Goal: Information Seeking & Learning: Check status

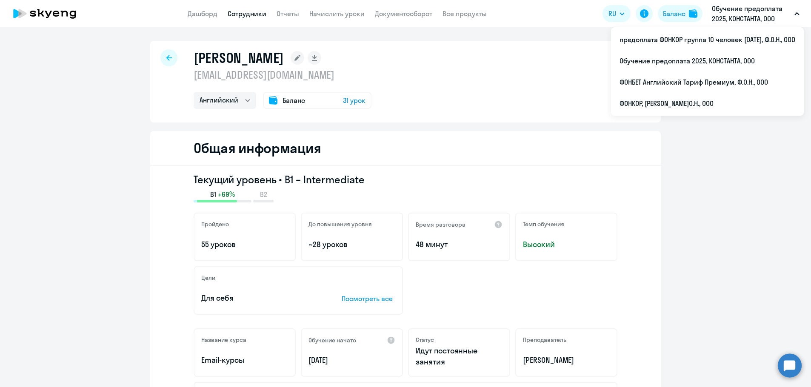
select select "english"
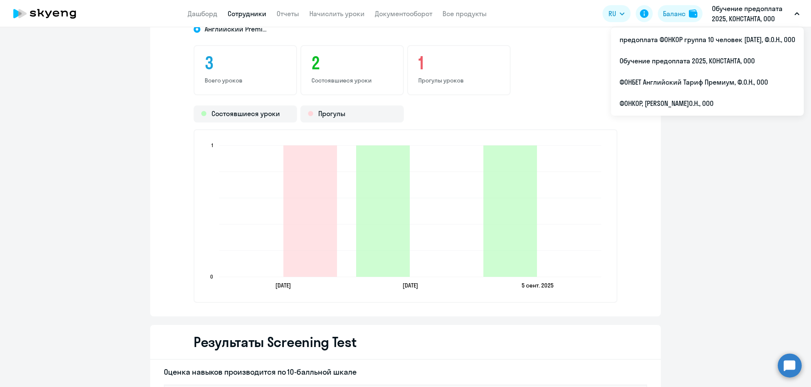
click at [795, 366] on circle at bounding box center [789, 365] width 24 height 24
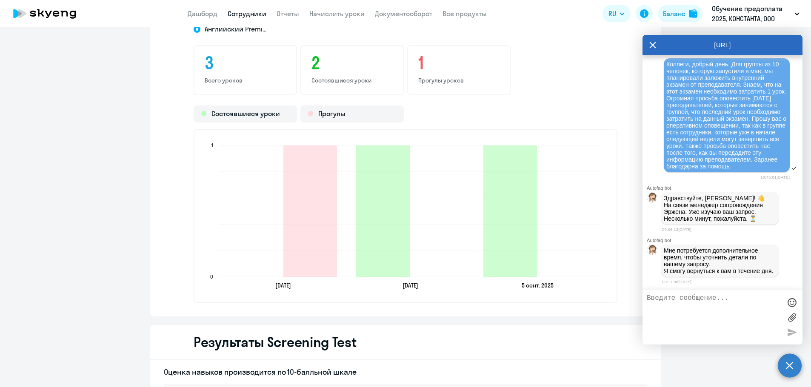
scroll to position [407, 0]
click at [652, 43] on icon at bounding box center [652, 45] width 7 height 20
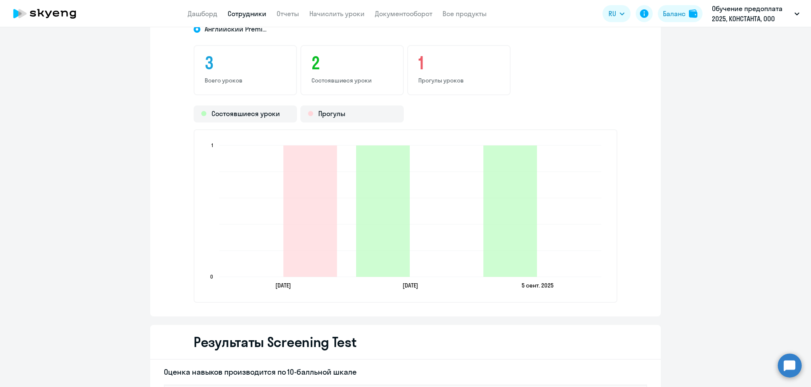
click at [252, 11] on link "Сотрудники" at bounding box center [247, 13] width 39 height 9
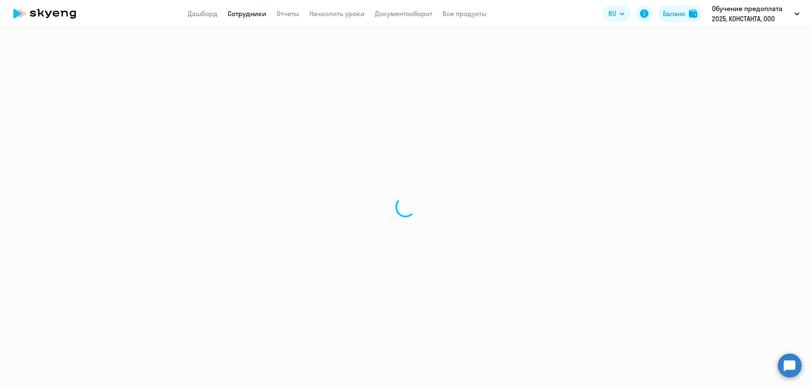
select select "30"
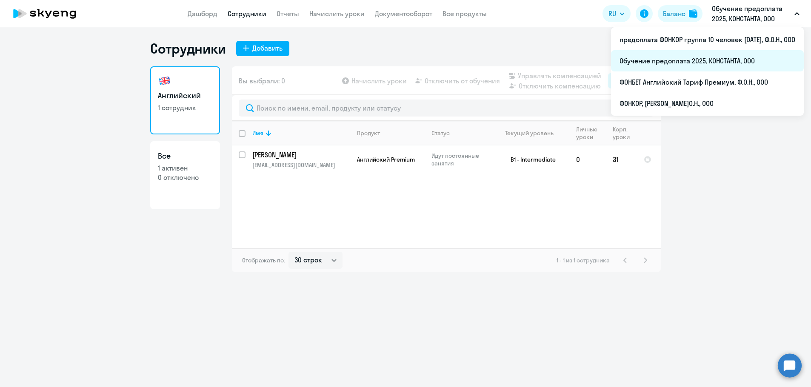
click at [682, 59] on li "Обучение предоплата 2025, КОНСТАНТА, ООО" at bounding box center [707, 60] width 193 height 21
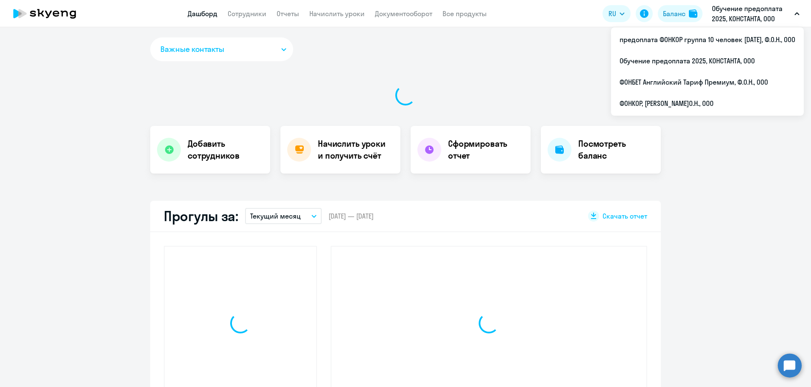
select select "30"
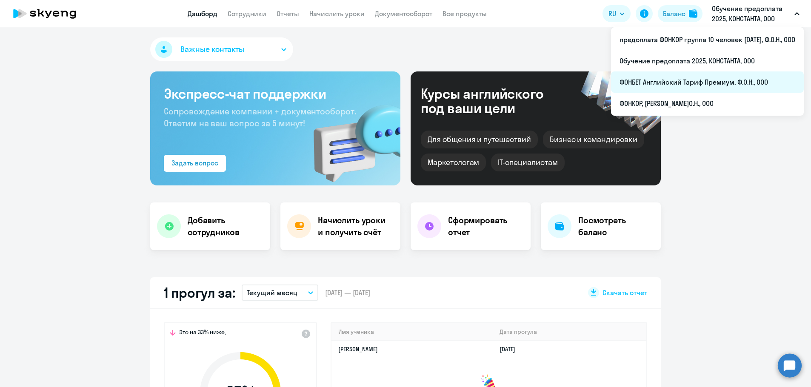
click at [679, 78] on li "ФОНБЕТ Английский Тариф Премиум, Ф.О.Н., ООО" at bounding box center [707, 81] width 193 height 21
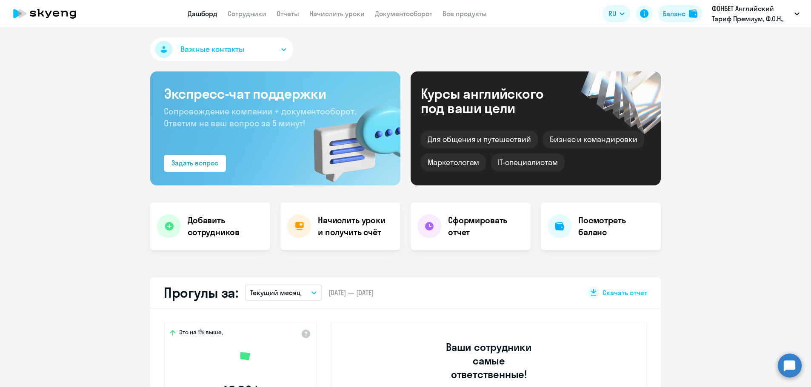
select select "30"
click at [250, 14] on link "Сотрудники" at bounding box center [247, 13] width 39 height 9
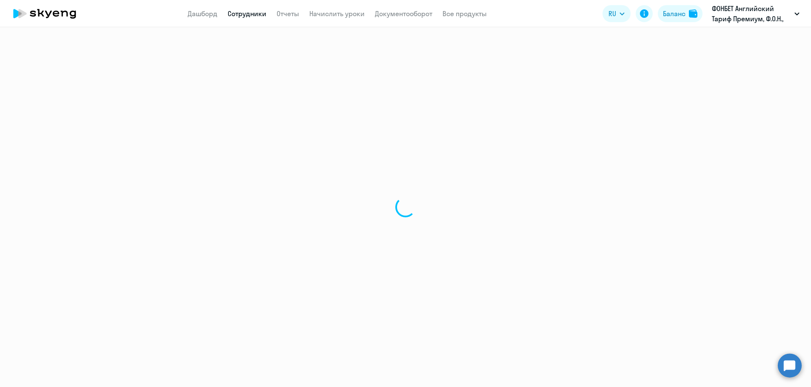
select select "30"
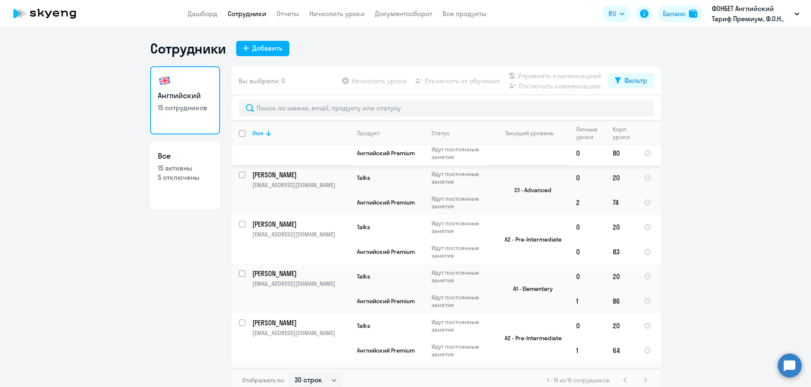
scroll to position [340, 0]
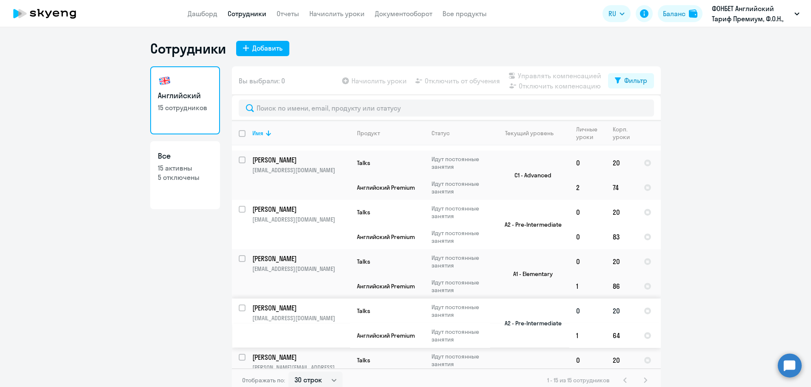
click at [257, 308] on p "[PERSON_NAME]" at bounding box center [300, 307] width 96 height 9
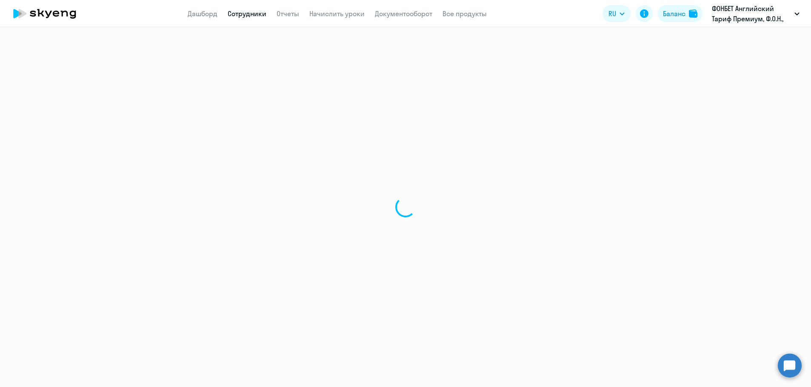
select select "english"
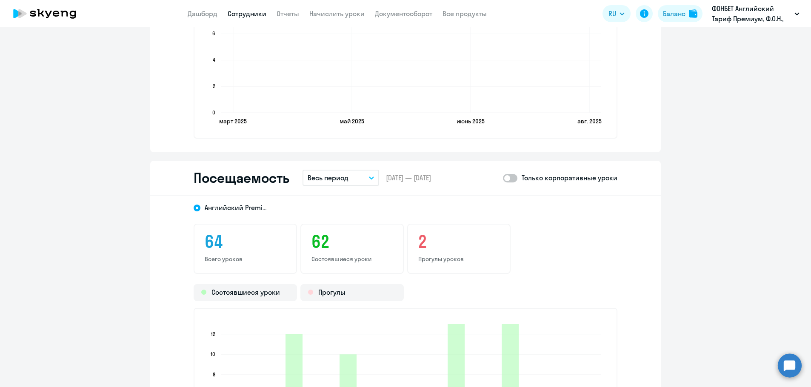
scroll to position [978, 0]
click at [369, 177] on icon "button" at bounding box center [371, 177] width 5 height 3
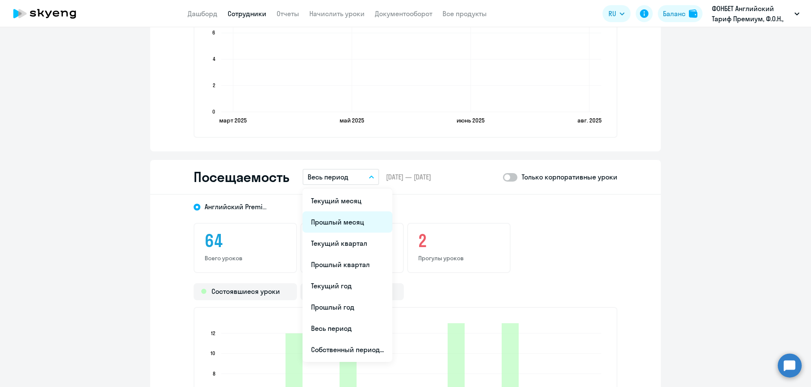
click at [331, 222] on li "Прошлый месяц" at bounding box center [347, 221] width 90 height 21
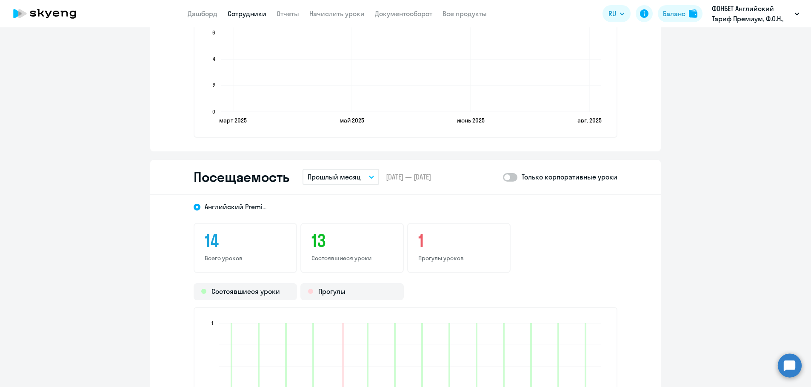
click at [510, 175] on span at bounding box center [510, 177] width 14 height 9
click at [503, 177] on input "checkbox" at bounding box center [502, 177] width 0 height 0
click at [503, 179] on span at bounding box center [510, 177] width 14 height 9
click at [503, 177] on input "checkbox" at bounding box center [502, 177] width 0 height 0
checkbox input "false"
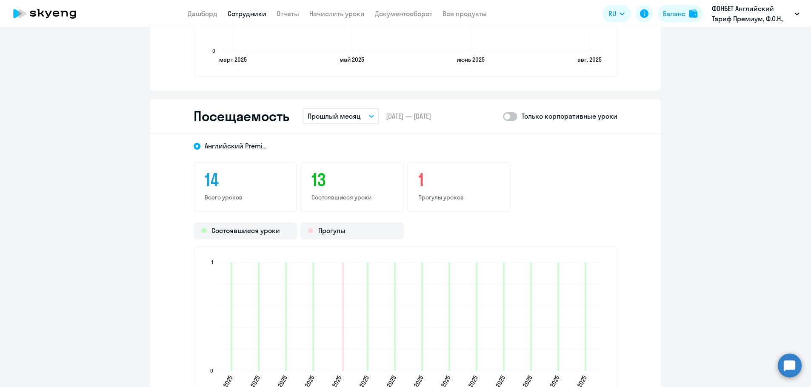
scroll to position [1063, 0]
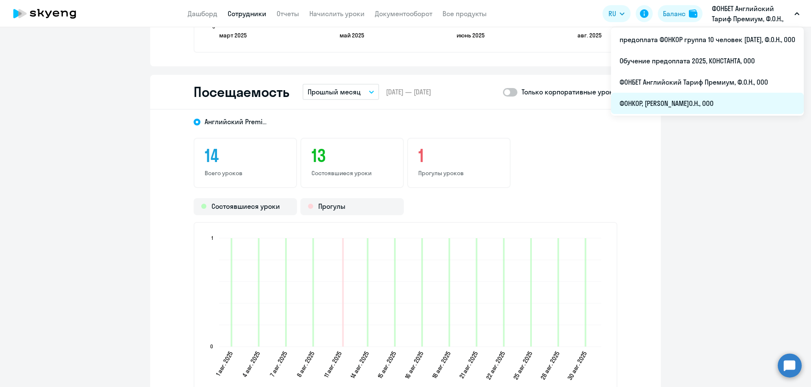
click at [676, 102] on li "ФОНКОР, [PERSON_NAME]О.Н., ООО" at bounding box center [707, 103] width 193 height 21
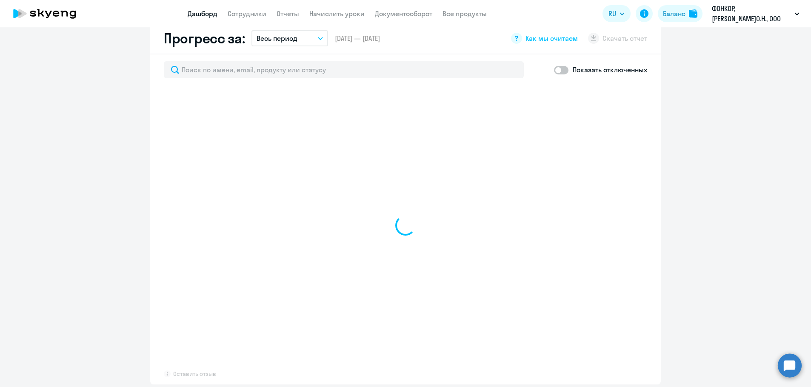
scroll to position [510, 0]
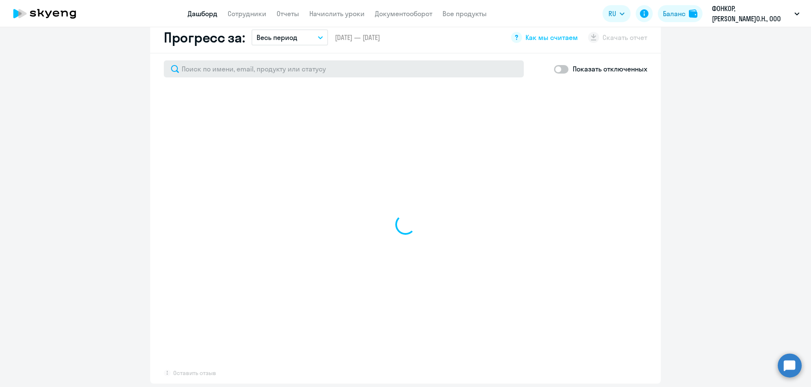
select select "30"
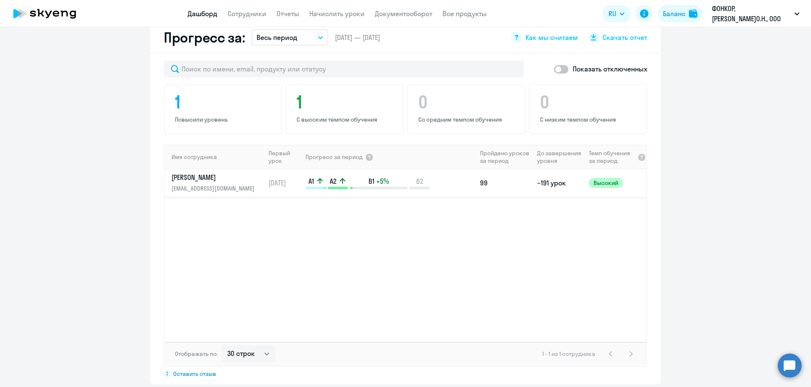
click at [203, 173] on p "[PERSON_NAME]" at bounding box center [215, 177] width 88 height 9
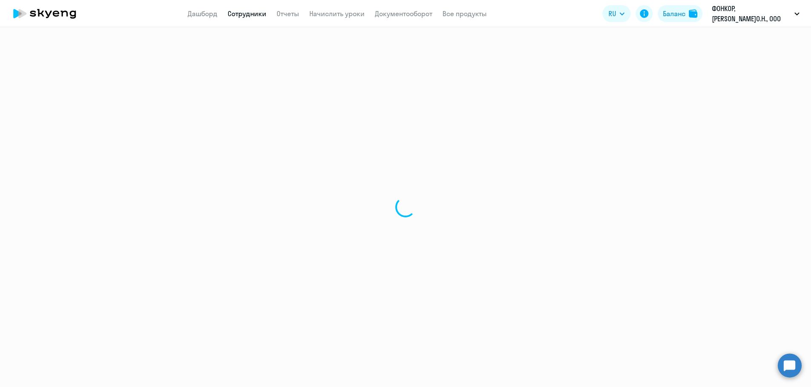
select select "english"
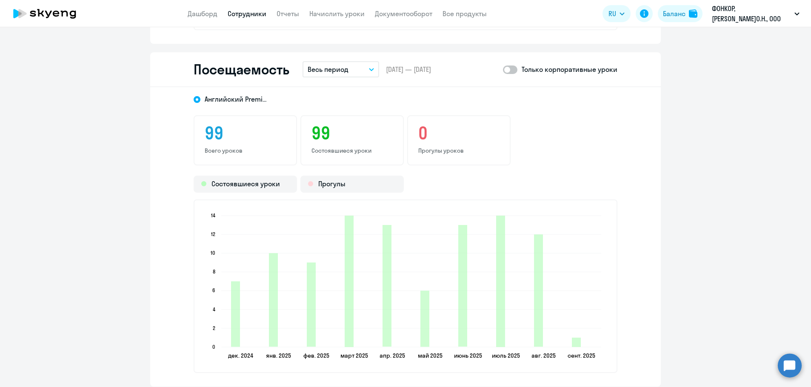
scroll to position [1106, 0]
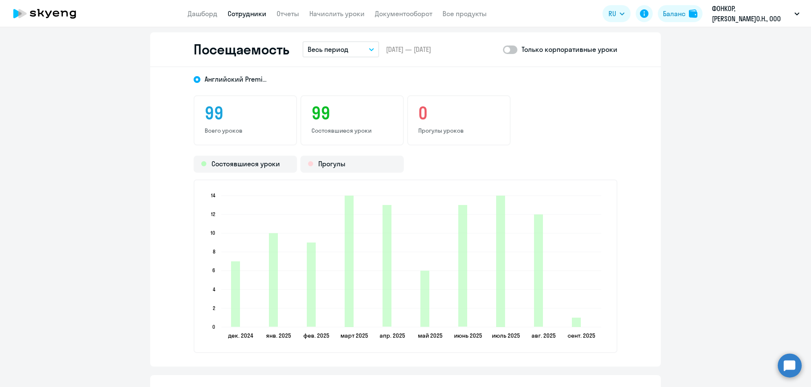
click at [367, 51] on button "Весь период" at bounding box center [340, 49] width 77 height 16
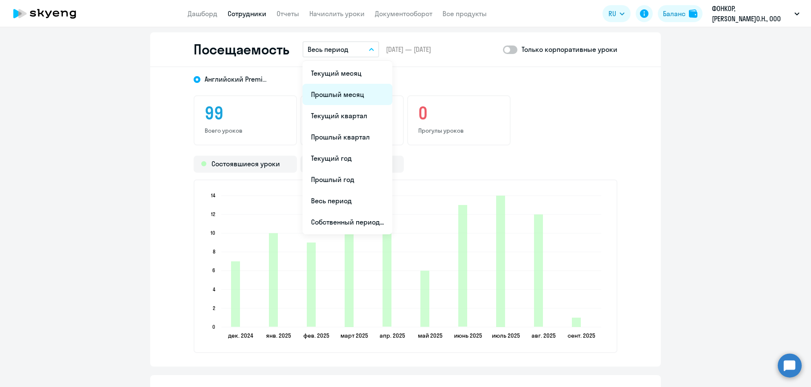
click at [327, 93] on li "Прошлый месяц" at bounding box center [347, 94] width 90 height 21
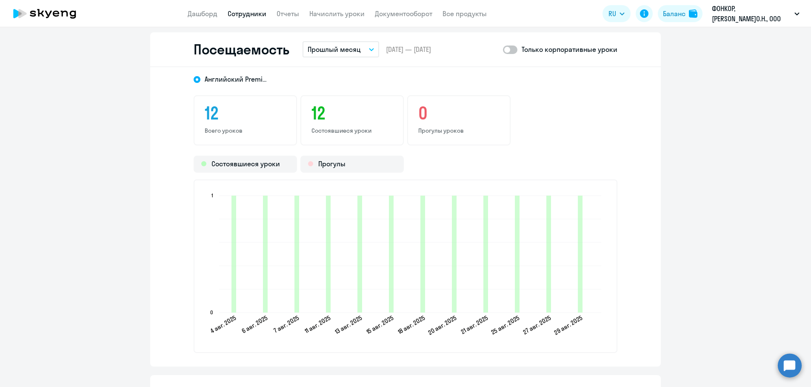
click at [511, 49] on span at bounding box center [510, 50] width 14 height 9
click at [503, 49] on input "checkbox" at bounding box center [502, 49] width 0 height 0
checkbox input "true"
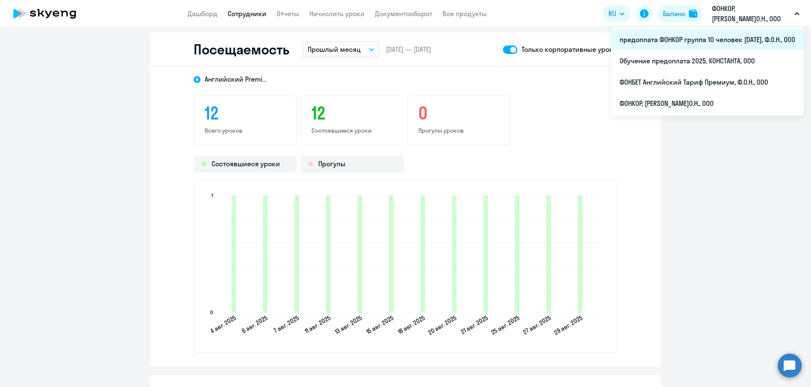
click at [708, 40] on li "предоплата ФОНКОР группа 10 человек [DATE], Ф.О.Н., ООО" at bounding box center [707, 39] width 193 height 21
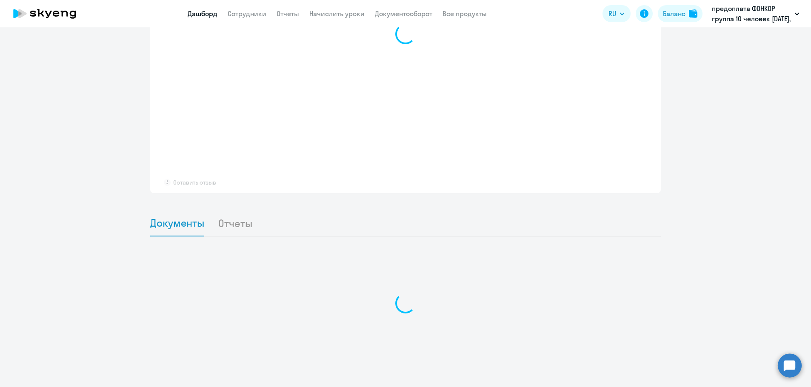
select select "30"
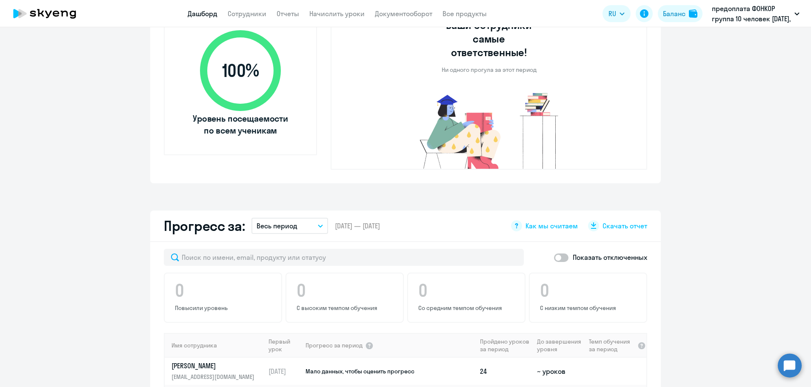
scroll to position [299, 0]
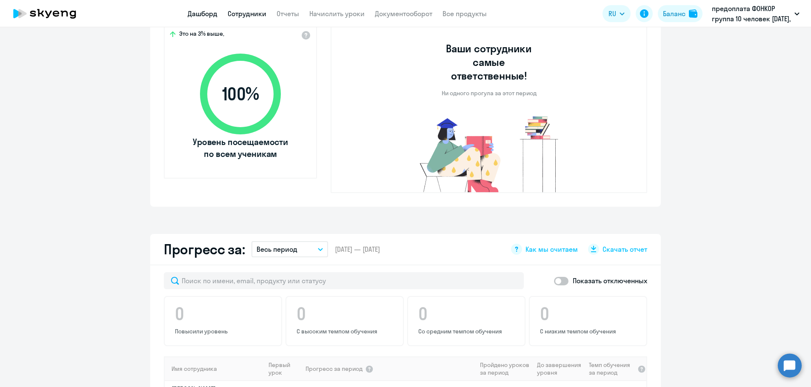
click at [250, 11] on link "Сотрудники" at bounding box center [247, 13] width 39 height 9
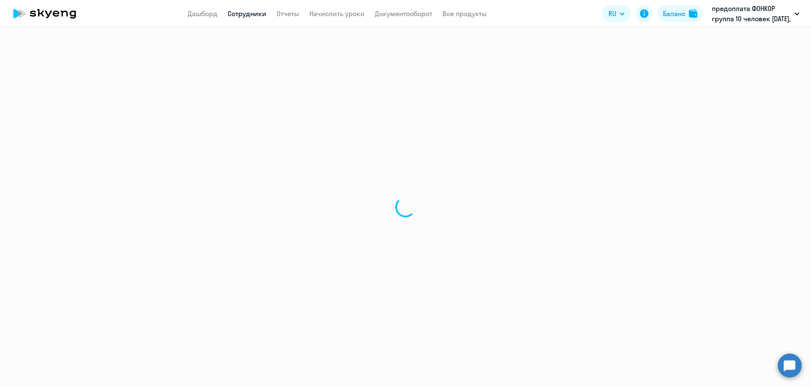
select select "30"
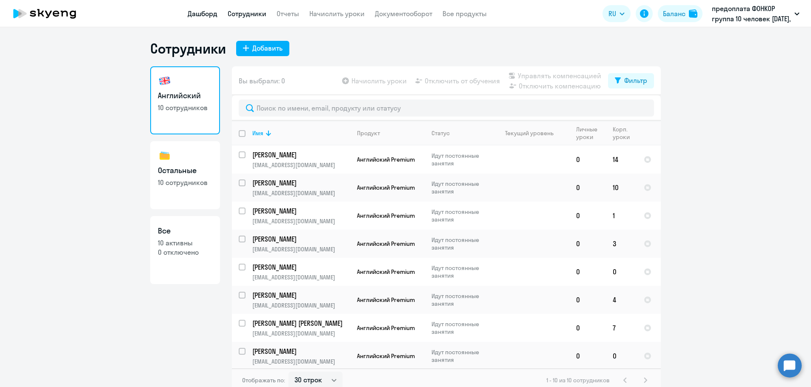
click at [202, 15] on link "Дашборд" at bounding box center [203, 13] width 30 height 9
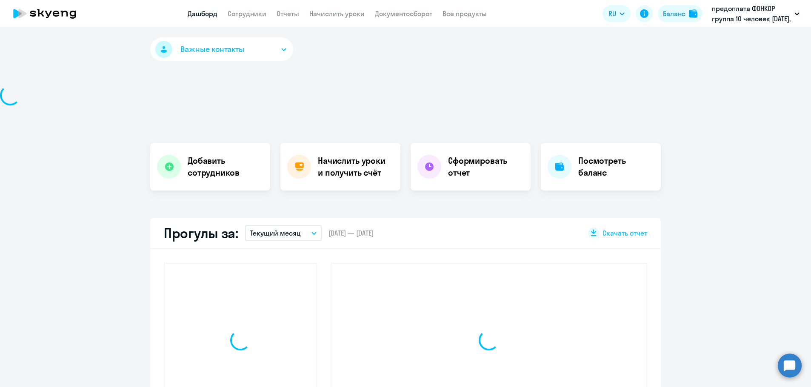
select select "30"
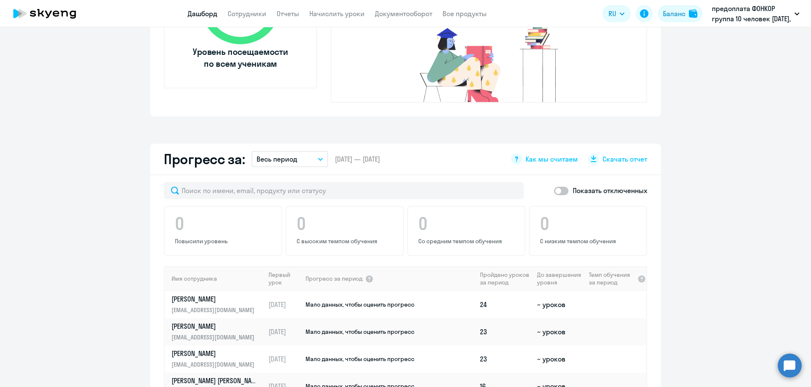
scroll to position [426, 0]
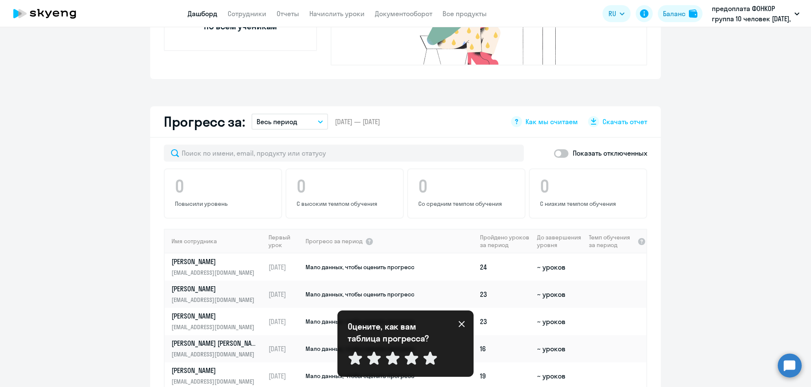
click at [792, 366] on circle at bounding box center [789, 365] width 24 height 24
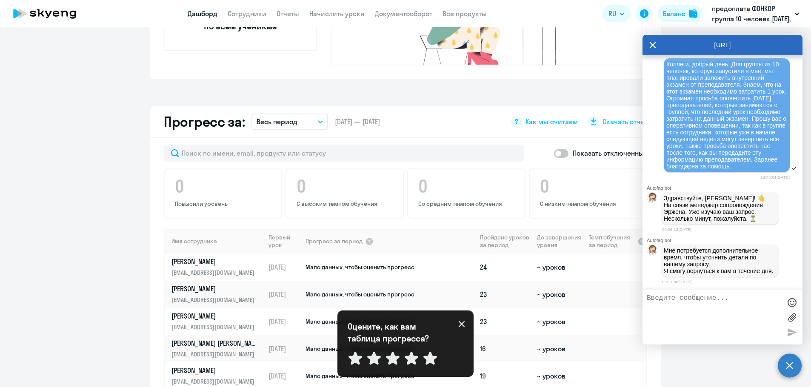
scroll to position [0, 0]
click at [654, 43] on icon at bounding box center [652, 45] width 7 height 20
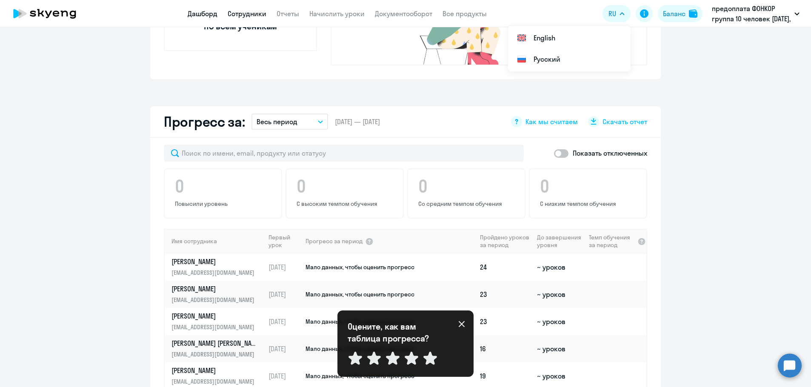
click at [250, 14] on link "Сотрудники" at bounding box center [247, 13] width 39 height 9
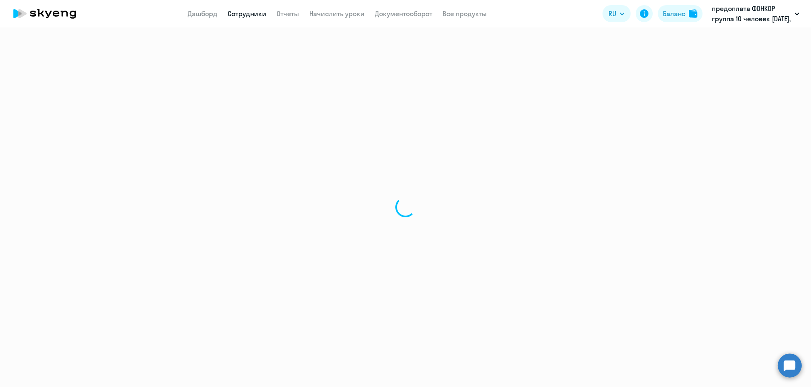
select select "30"
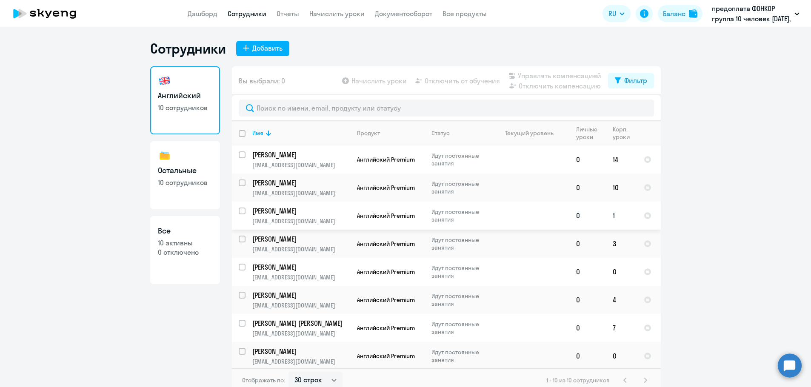
click at [276, 207] on p "[PERSON_NAME]" at bounding box center [300, 210] width 96 height 9
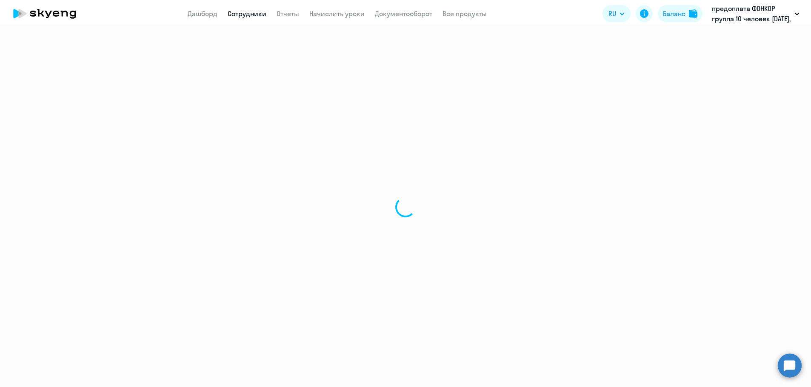
select select "english"
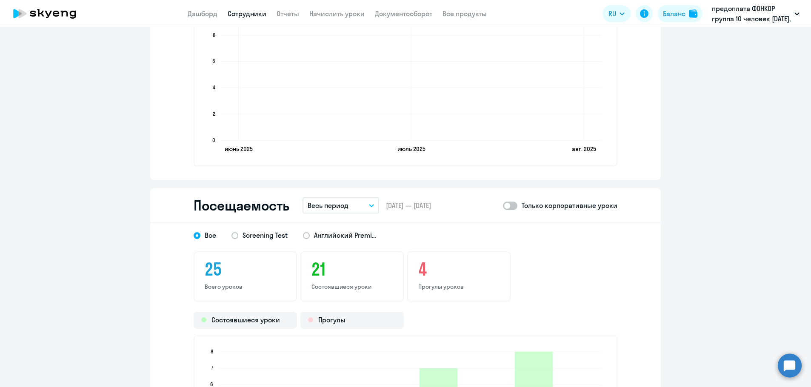
scroll to position [808, 0]
click at [366, 208] on button "Весь период" at bounding box center [340, 205] width 77 height 16
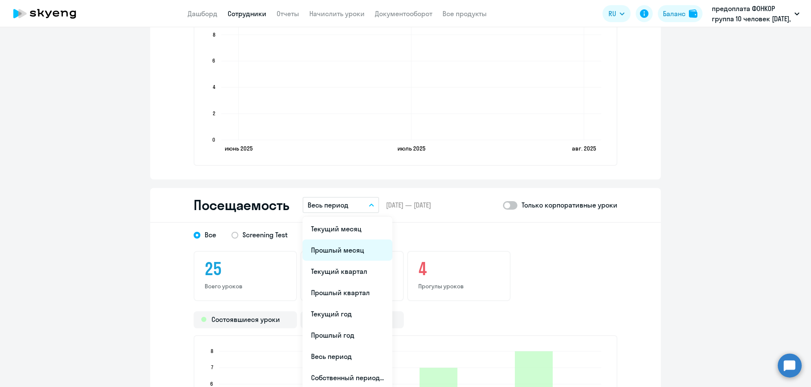
click at [342, 247] on li "Прошлый месяц" at bounding box center [347, 249] width 90 height 21
